Goal: Task Accomplishment & Management: Manage account settings

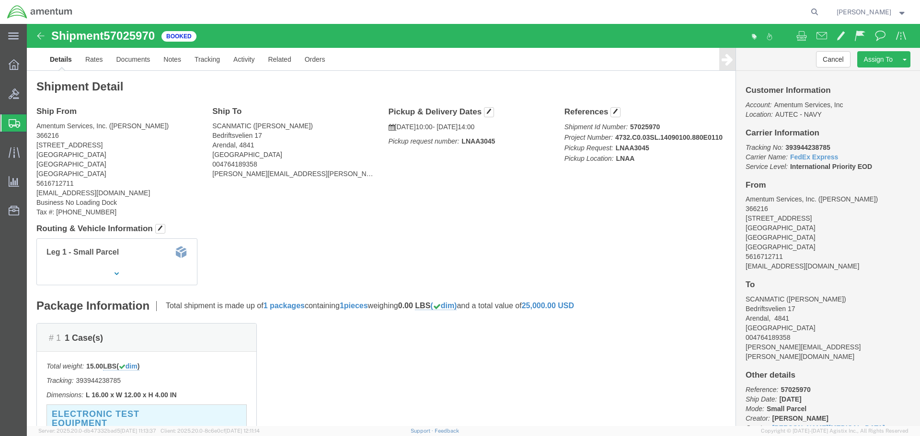
click at [0, 0] on span "Shipment Manager" at bounding box center [0, 0] width 0 height 0
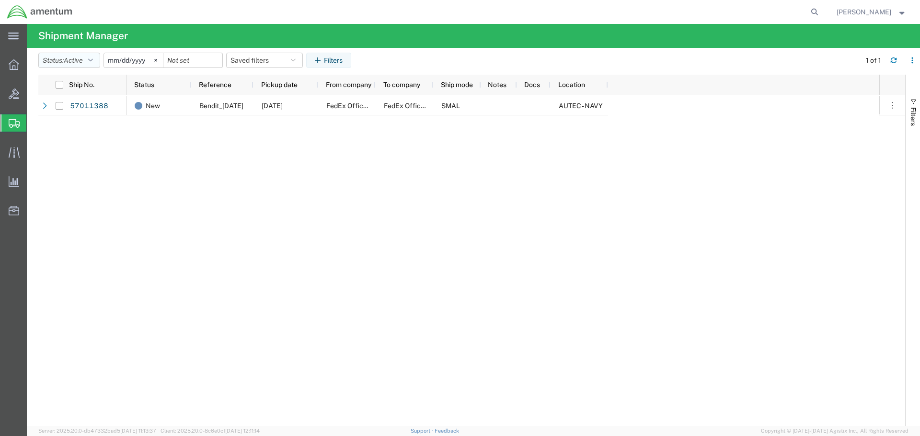
click at [75, 59] on span "Active" at bounding box center [73, 61] width 19 height 8
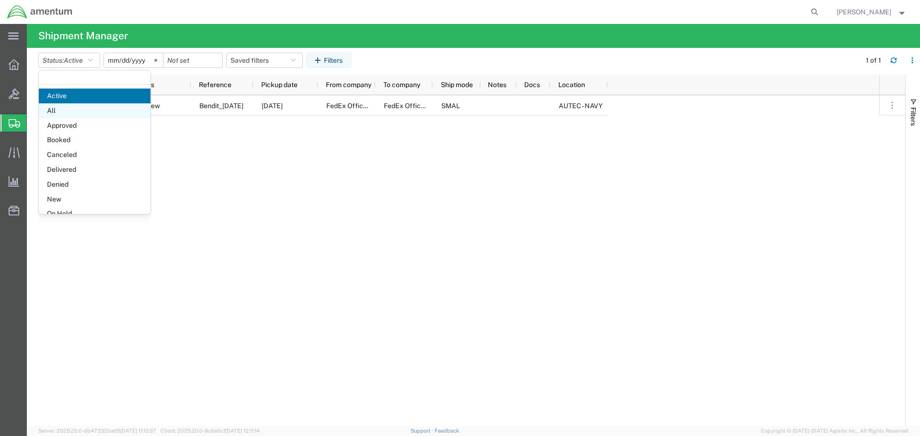
click at [104, 105] on span "All" at bounding box center [95, 110] width 112 height 15
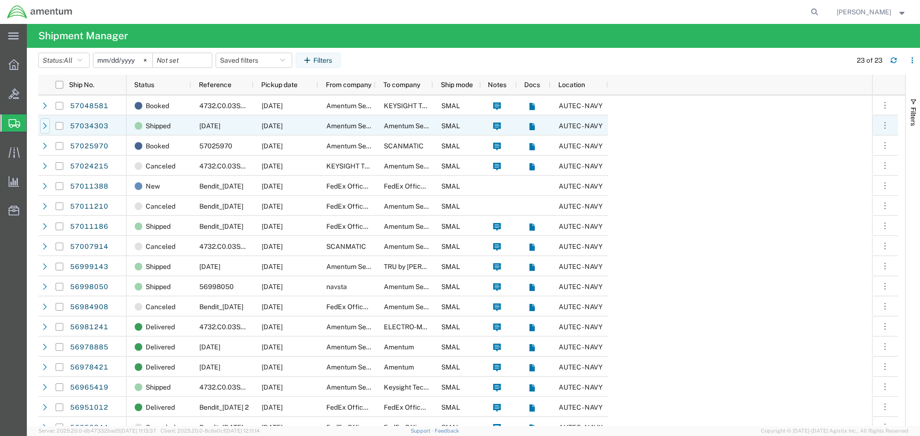
click at [43, 125] on icon at bounding box center [45, 126] width 7 height 7
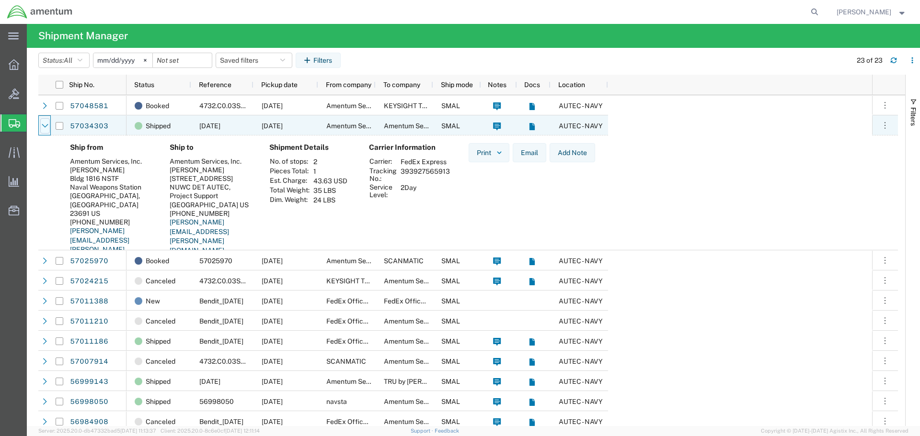
click at [43, 125] on icon at bounding box center [45, 126] width 7 height 7
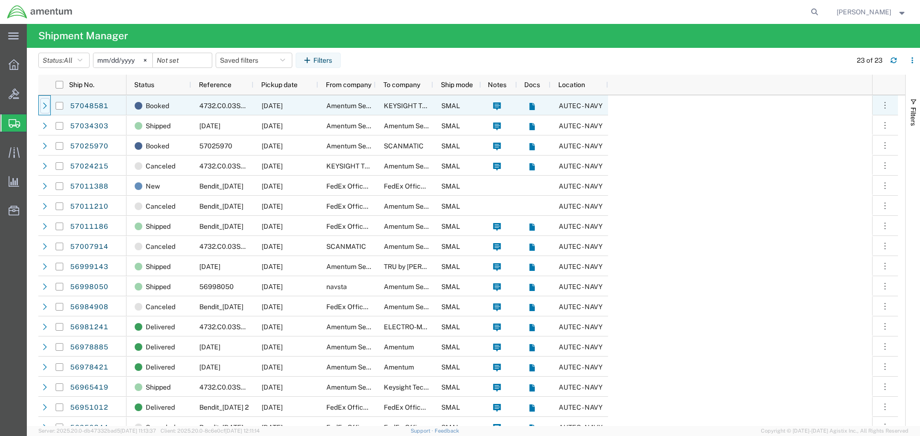
click at [43, 107] on icon at bounding box center [45, 106] width 7 height 7
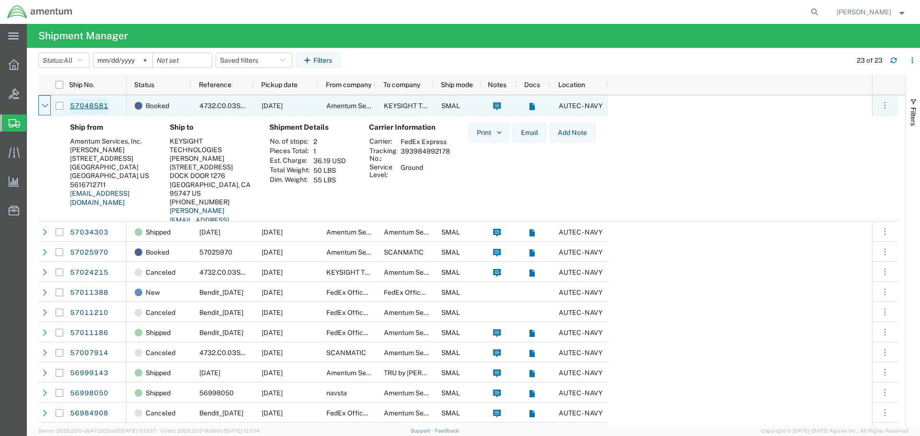
click at [103, 106] on link "57048581" at bounding box center [88, 106] width 39 height 15
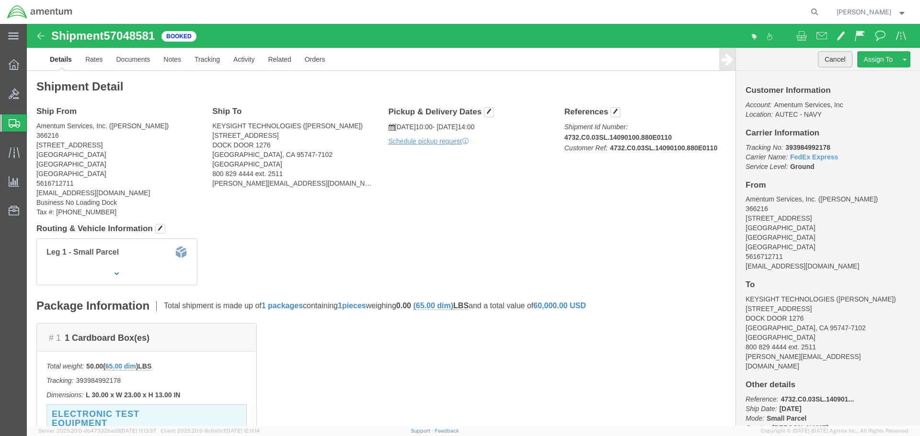
click button "Cancel"
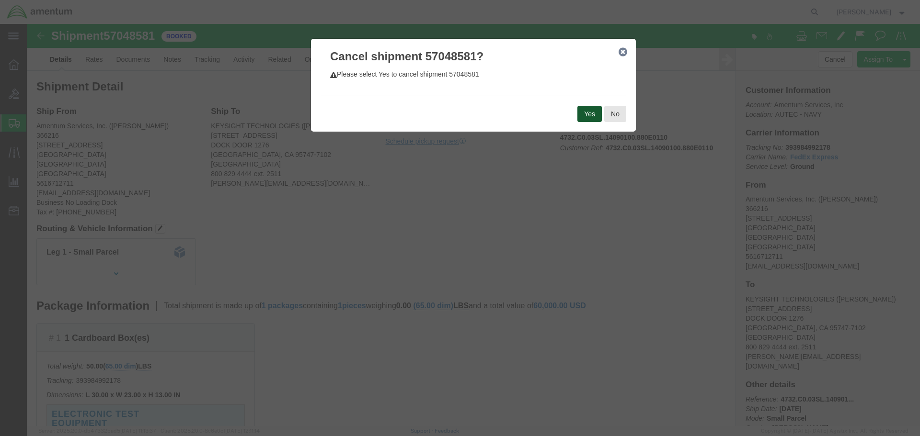
click button "Yes"
